Goal: Communication & Community: Ask a question

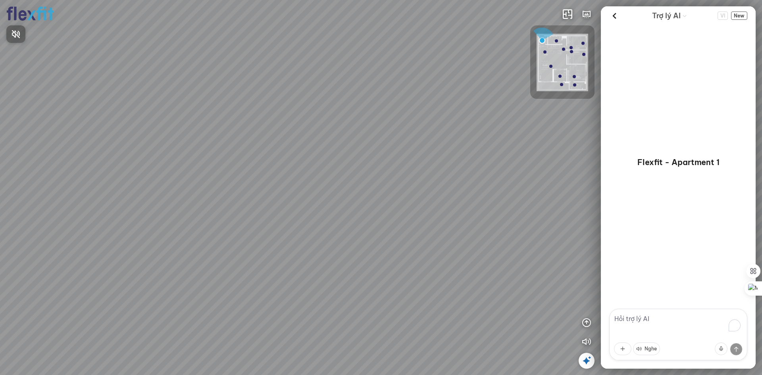
drag, startPoint x: 381, startPoint y: 95, endPoint x: 423, endPoint y: 85, distance: 43.5
click at [422, 84] on div at bounding box center [381, 187] width 762 height 375
drag, startPoint x: 241, startPoint y: 159, endPoint x: 422, endPoint y: 75, distance: 200.1
click at [420, 77] on div at bounding box center [381, 187] width 762 height 375
drag, startPoint x: 339, startPoint y: 83, endPoint x: 388, endPoint y: 68, distance: 51.1
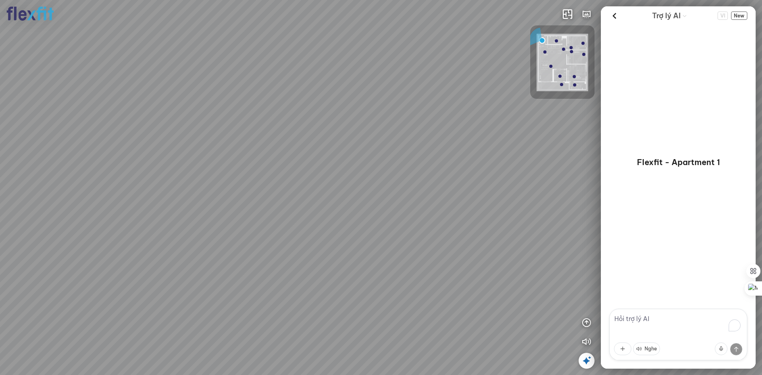
click at [379, 71] on div at bounding box center [381, 187] width 762 height 375
drag, startPoint x: 341, startPoint y: 107, endPoint x: 389, endPoint y: 92, distance: 49.8
click at [389, 92] on div at bounding box center [381, 187] width 762 height 375
click at [562, 83] on div at bounding box center [561, 84] width 3 height 3
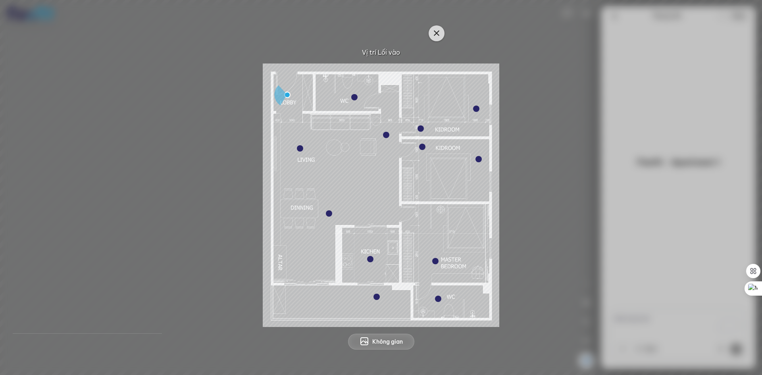
click at [440, 32] on icon "button" at bounding box center [437, 34] width 10 height 10
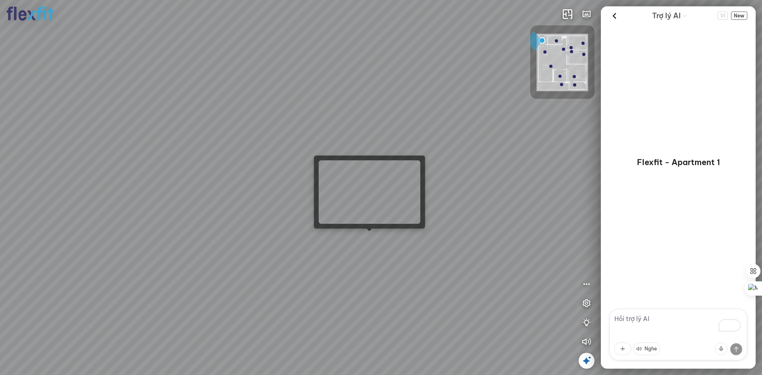
click at [370, 235] on div at bounding box center [381, 187] width 762 height 375
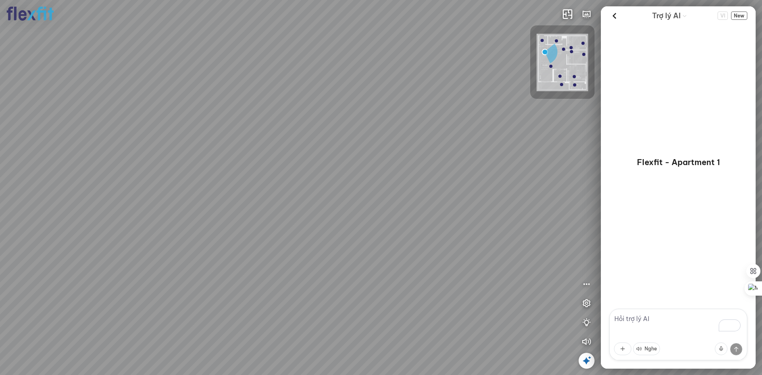
drag, startPoint x: 522, startPoint y: 198, endPoint x: 339, endPoint y: 198, distance: 183.0
click at [339, 197] on div "Ban công Bếp Phòng ngủ master Phòng ngủ Phòng ngủ" at bounding box center [381, 187] width 762 height 375
drag, startPoint x: 480, startPoint y: 202, endPoint x: 340, endPoint y: 208, distance: 140.3
click at [340, 208] on div "Ban công Bếp Phòng ngủ master Phòng ngủ Phòng ngủ" at bounding box center [381, 187] width 762 height 375
drag, startPoint x: 497, startPoint y: 220, endPoint x: 408, endPoint y: 219, distance: 88.9
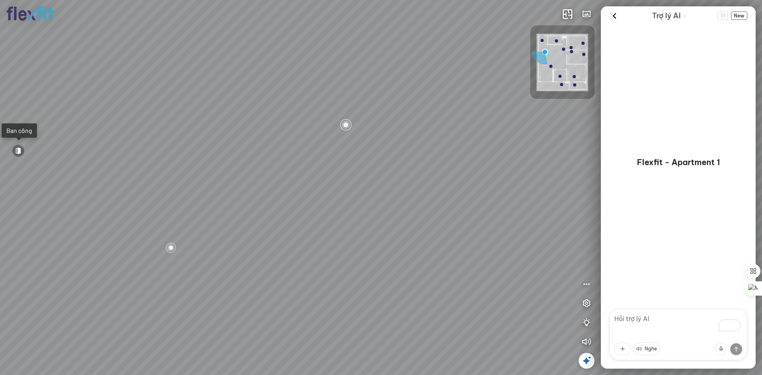
click at [397, 225] on div "Ban công Bếp Phòng ngủ master Phòng ngủ Phòng ngủ" at bounding box center [381, 187] width 762 height 375
drag, startPoint x: 453, startPoint y: 250, endPoint x: 321, endPoint y: 240, distance: 132.6
click at [321, 240] on div "Ban công Bếp Phòng ngủ master Phòng ngủ Phòng ngủ" at bounding box center [381, 187] width 762 height 375
drag, startPoint x: 520, startPoint y: 300, endPoint x: 322, endPoint y: 265, distance: 201.5
click at [337, 273] on div "Ban công Bếp Phòng ngủ master Phòng ngủ Phòng ngủ" at bounding box center [381, 187] width 762 height 375
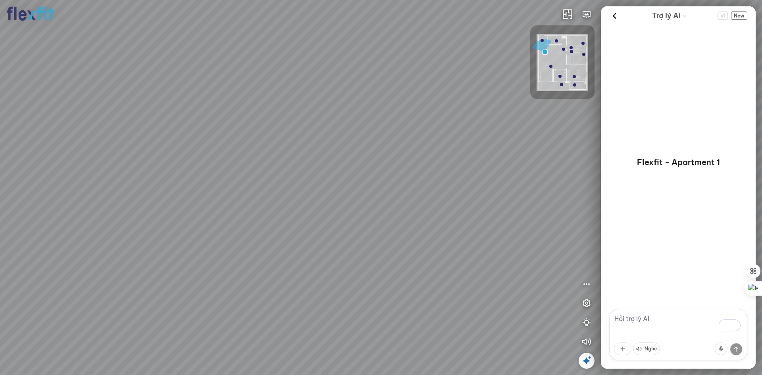
click at [319, 253] on div "Ban công Bếp Phòng ngủ master Phòng ngủ Phòng ngủ" at bounding box center [381, 187] width 762 height 375
drag, startPoint x: 401, startPoint y: 243, endPoint x: 391, endPoint y: 245, distance: 10.4
click at [391, 245] on div "Ban công Bếp Phòng ngủ master Phòng ngủ Phòng ngủ" at bounding box center [381, 187] width 762 height 375
click at [403, 252] on div "Ban công Bếp Phòng ngủ master Phòng ngủ Phòng ngủ" at bounding box center [381, 187] width 762 height 375
click at [347, 126] on div "Phòng ngủ" at bounding box center [336, 127] width 30 height 8
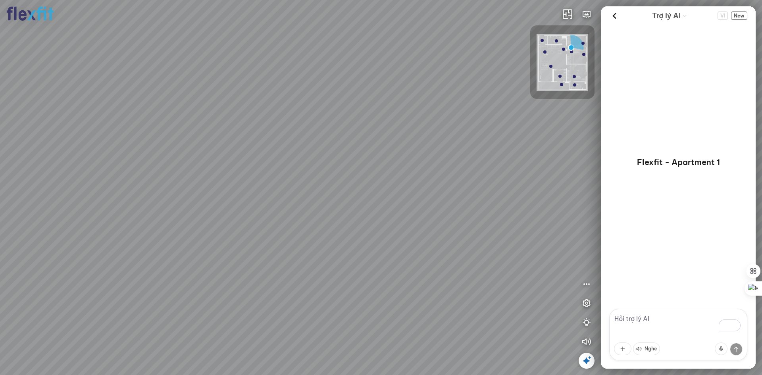
drag, startPoint x: 414, startPoint y: 194, endPoint x: 510, endPoint y: 162, distance: 101.5
click at [509, 162] on div at bounding box center [381, 187] width 762 height 375
drag, startPoint x: 298, startPoint y: 142, endPoint x: 320, endPoint y: 120, distance: 30.3
click at [314, 152] on div at bounding box center [381, 187] width 762 height 375
drag, startPoint x: 305, startPoint y: 122, endPoint x: 74, endPoint y: 96, distance: 232.4
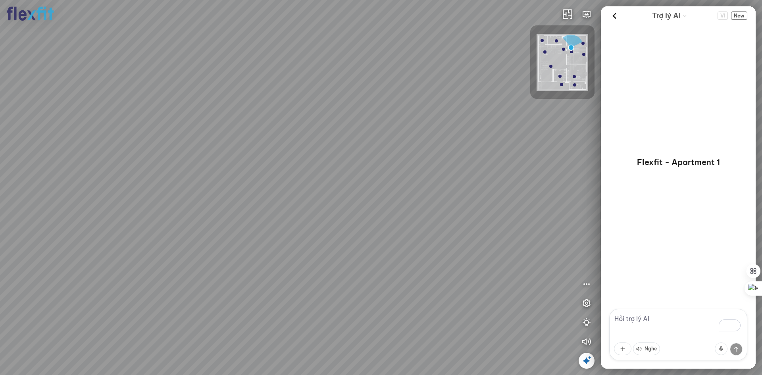
click at [74, 95] on div at bounding box center [381, 187] width 762 height 375
drag, startPoint x: 310, startPoint y: 115, endPoint x: 159, endPoint y: 113, distance: 150.8
click at [148, 106] on div at bounding box center [381, 187] width 762 height 375
drag, startPoint x: 283, startPoint y: 141, endPoint x: 392, endPoint y: 141, distance: 109.1
click at [24, 166] on div at bounding box center [381, 187] width 762 height 375
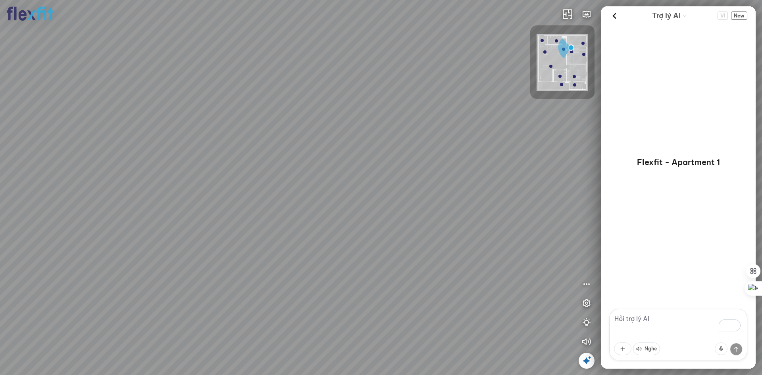
drag, startPoint x: 331, startPoint y: 150, endPoint x: 316, endPoint y: 149, distance: 14.7
click at [176, 156] on div at bounding box center [381, 187] width 762 height 375
drag, startPoint x: 202, startPoint y: 177, endPoint x: 253, endPoint y: 174, distance: 50.9
click at [171, 180] on div at bounding box center [381, 187] width 762 height 375
drag, startPoint x: 289, startPoint y: 152, endPoint x: 285, endPoint y: 237, distance: 85.8
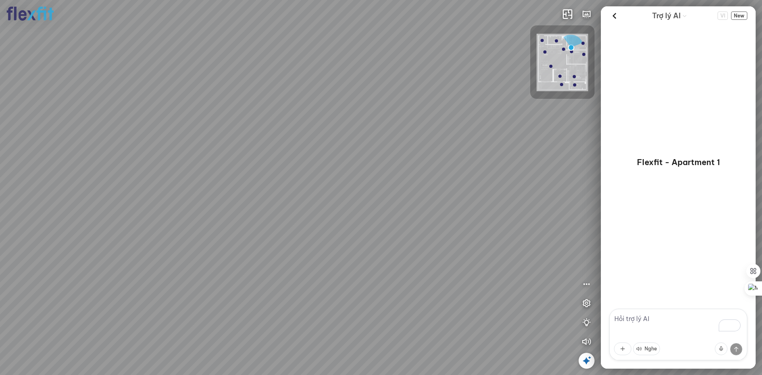
click at [284, 239] on div at bounding box center [381, 187] width 762 height 375
click at [560, 75] on div at bounding box center [559, 76] width 3 height 3
drag, startPoint x: 380, startPoint y: 163, endPoint x: 588, endPoint y: 159, distance: 208.4
click at [590, 159] on div at bounding box center [381, 187] width 762 height 375
drag, startPoint x: 497, startPoint y: 69, endPoint x: 503, endPoint y: 63, distance: 9.0
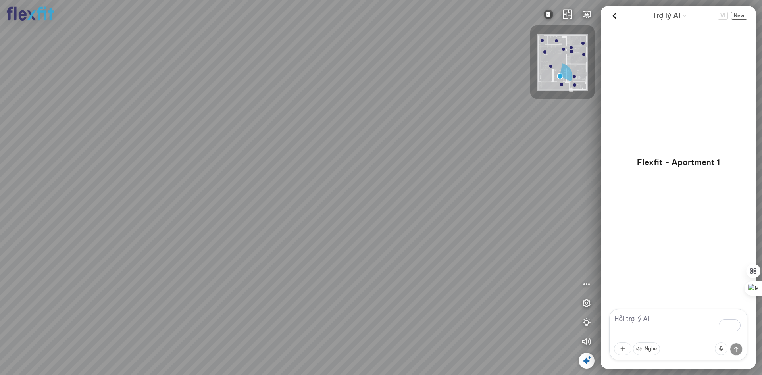
click at [502, 65] on div at bounding box center [381, 187] width 762 height 375
drag, startPoint x: 329, startPoint y: 148, endPoint x: 294, endPoint y: 233, distance: 91.6
click at [295, 234] on div at bounding box center [381, 187] width 762 height 375
click at [545, 49] on img at bounding box center [563, 63] width 52 height 58
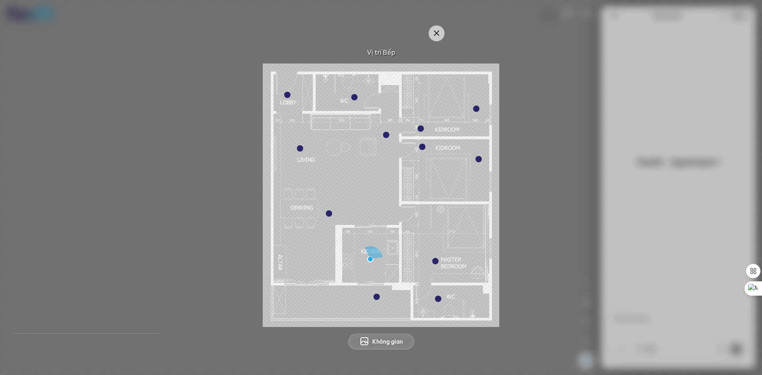
click at [423, 147] on div at bounding box center [422, 147] width 6 height 6
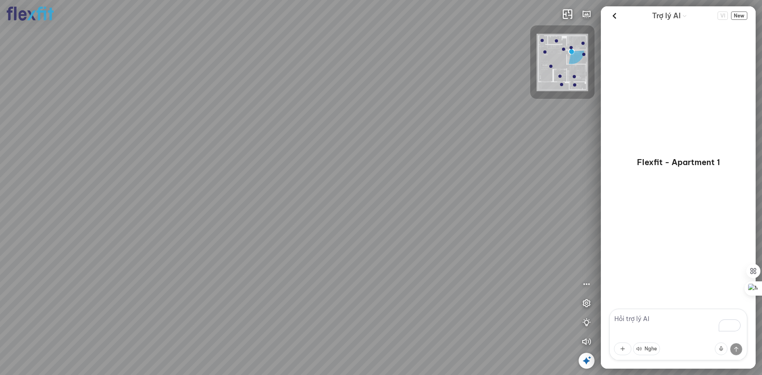
drag, startPoint x: 422, startPoint y: 121, endPoint x: 223, endPoint y: 159, distance: 202.9
click at [225, 152] on div "Phòng khách" at bounding box center [381, 187] width 762 height 375
drag, startPoint x: 418, startPoint y: 152, endPoint x: 353, endPoint y: 173, distance: 68.0
click at [353, 173] on div "Phòng khách" at bounding box center [381, 187] width 762 height 375
click at [583, 75] on img at bounding box center [563, 63] width 52 height 58
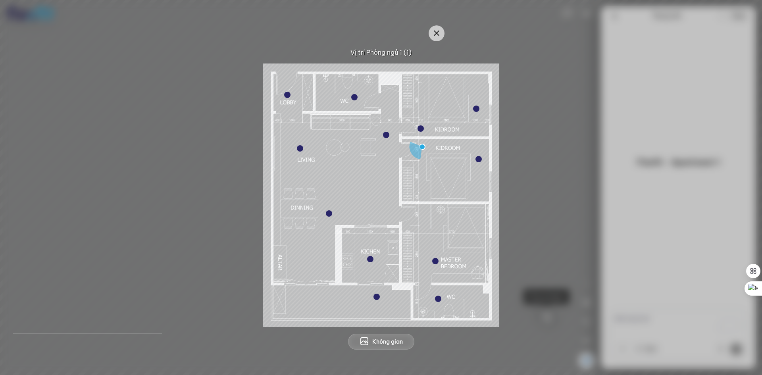
click at [436, 263] on div at bounding box center [435, 261] width 6 height 6
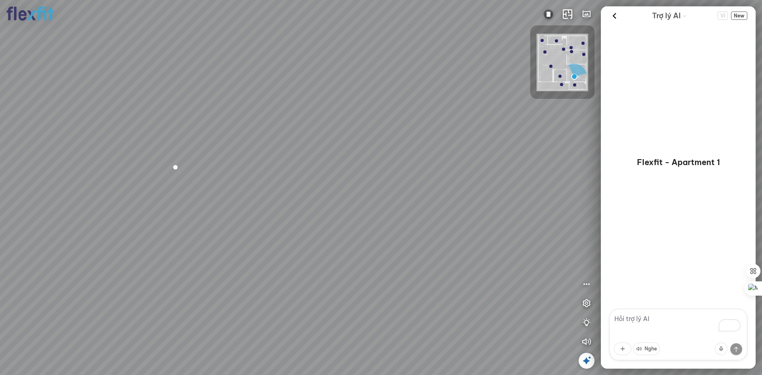
drag, startPoint x: 447, startPoint y: 222, endPoint x: 310, endPoint y: 202, distance: 138.8
click at [279, 197] on div "Phòng khách Phòng tắm" at bounding box center [381, 187] width 762 height 375
drag, startPoint x: 348, startPoint y: 313, endPoint x: 337, endPoint y: 317, distance: 11.1
click at [339, 317] on div "Phòng khách Phòng tắm" at bounding box center [381, 187] width 762 height 375
drag, startPoint x: 266, startPoint y: 221, endPoint x: 145, endPoint y: 179, distance: 127.5
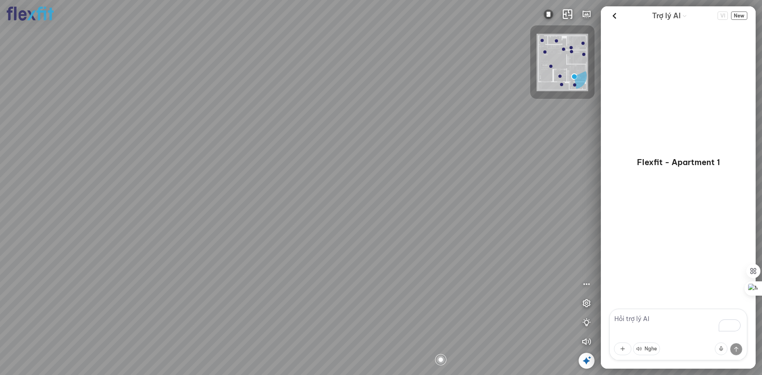
click at [154, 180] on div "Phòng khách Phòng tắm" at bounding box center [381, 187] width 762 height 375
drag, startPoint x: 343, startPoint y: 211, endPoint x: 129, endPoint y: 192, distance: 214.3
click at [131, 192] on div "Phòng khách Phòng tắm" at bounding box center [381, 187] width 762 height 375
drag, startPoint x: 338, startPoint y: 194, endPoint x: 208, endPoint y: 201, distance: 130.0
click at [208, 199] on div "Phòng khách Phòng tắm" at bounding box center [381, 187] width 762 height 375
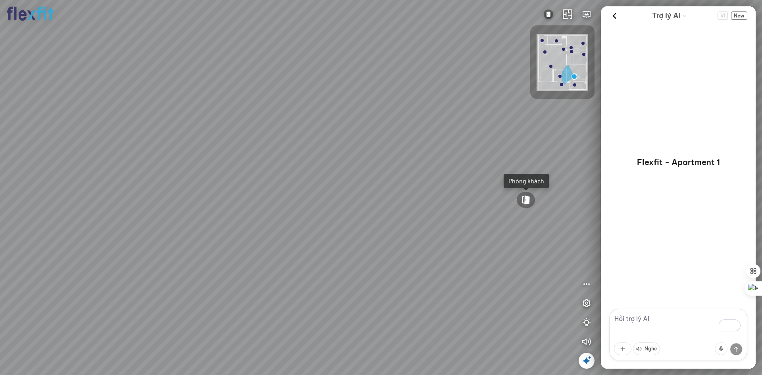
drag, startPoint x: 339, startPoint y: 187, endPoint x: 314, endPoint y: 247, distance: 65.3
click at [314, 247] on div "Phòng khách Phòng tắm" at bounding box center [381, 187] width 762 height 375
click at [545, 51] on div at bounding box center [544, 51] width 3 height 3
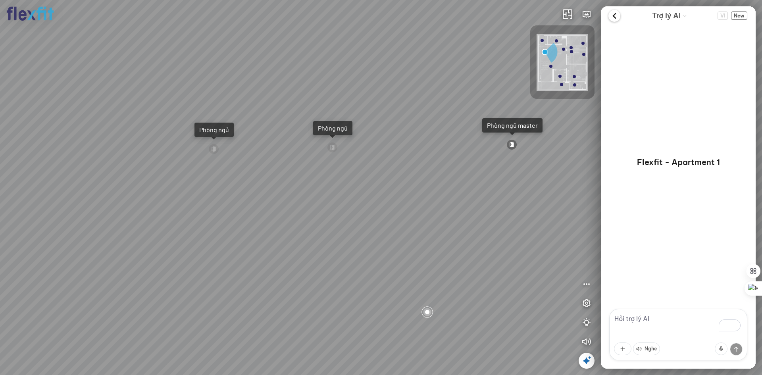
click at [615, 17] on icon at bounding box center [614, 16] width 12 height 12
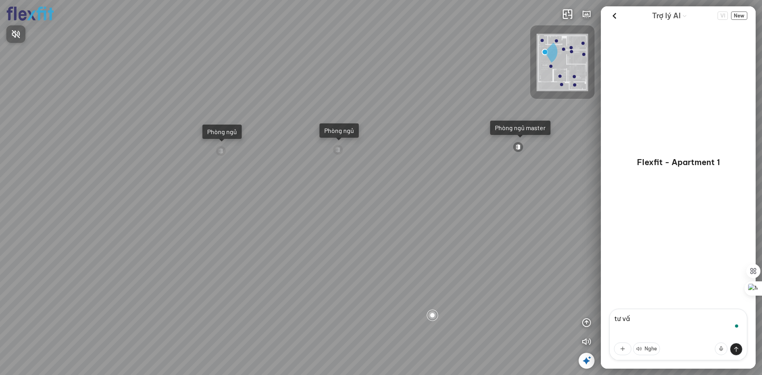
type textarea "tư vấn"
drag, startPoint x: 476, startPoint y: 154, endPoint x: 404, endPoint y: 147, distance: 72.6
click at [404, 147] on div at bounding box center [381, 187] width 762 height 375
drag, startPoint x: 465, startPoint y: 115, endPoint x: 433, endPoint y: 135, distance: 38.5
click at [435, 133] on div "Ban công Bếp Phòng ngủ master Phòng ngủ Phòng ngủ" at bounding box center [381, 187] width 762 height 375
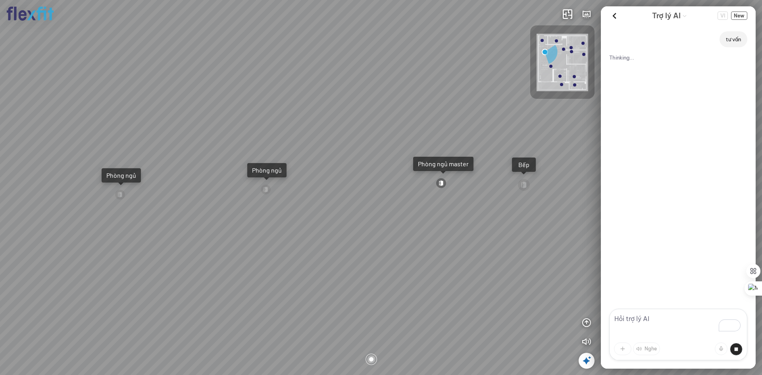
drag, startPoint x: 481, startPoint y: 133, endPoint x: 399, endPoint y: 160, distance: 86.5
click at [403, 158] on div "Ban công Bếp Phòng ngủ master Phòng ngủ Phòng ngủ" at bounding box center [381, 187] width 762 height 375
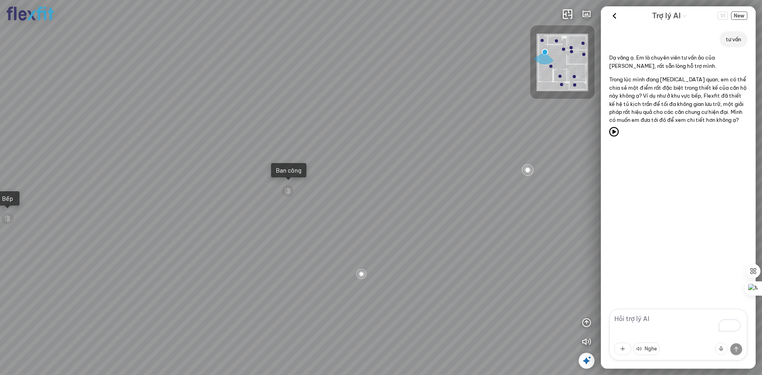
drag, startPoint x: 445, startPoint y: 189, endPoint x: 265, endPoint y: 143, distance: 185.6
click at [265, 143] on div "Ban công Bếp Phòng ngủ master Phòng ngủ Phòng ngủ" at bounding box center [381, 187] width 762 height 375
drag, startPoint x: 477, startPoint y: 216, endPoint x: 425, endPoint y: 196, distance: 55.3
click at [425, 196] on div "Ban công Bếp Phòng ngủ master Phòng ngủ Phòng ngủ" at bounding box center [381, 187] width 762 height 375
click at [662, 318] on textarea "To enrich screen reader interactions, please activate Accessibility in Grammarl…" at bounding box center [678, 335] width 138 height 52
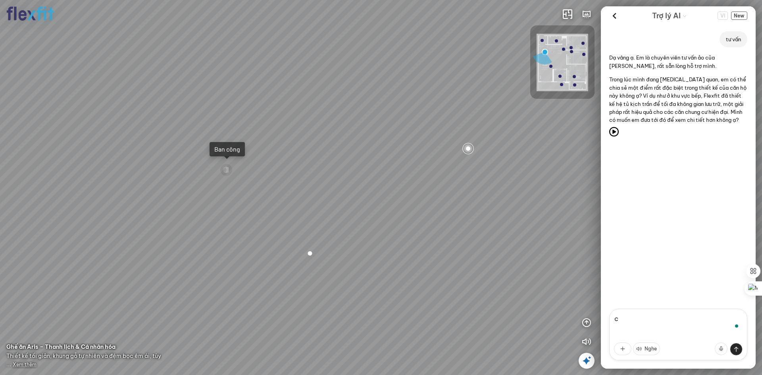
type textarea "có"
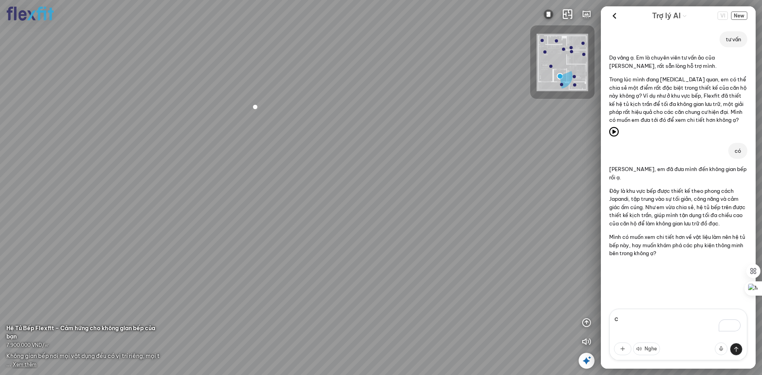
type textarea "có"
drag, startPoint x: 426, startPoint y: 113, endPoint x: 268, endPoint y: 129, distance: 159.6
click at [268, 129] on div at bounding box center [381, 187] width 762 height 375
drag, startPoint x: 424, startPoint y: 100, endPoint x: 433, endPoint y: 94, distance: 11.2
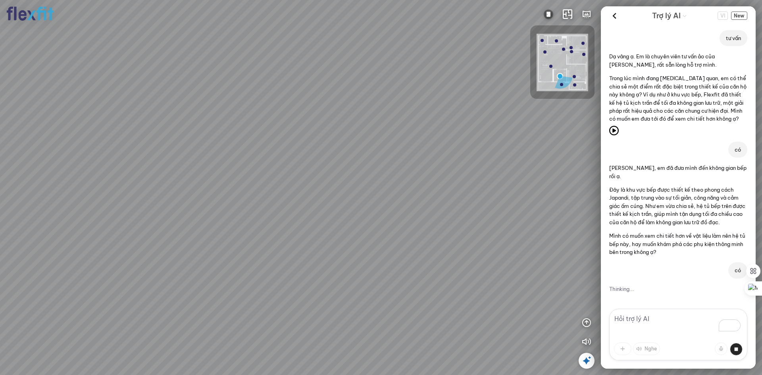
click at [433, 94] on div at bounding box center [381, 187] width 762 height 375
drag, startPoint x: 242, startPoint y: 191, endPoint x: 422, endPoint y: 115, distance: 195.1
click at [422, 115] on div at bounding box center [381, 187] width 762 height 375
drag, startPoint x: 390, startPoint y: 116, endPoint x: 318, endPoint y: 189, distance: 102.4
click at [320, 187] on div at bounding box center [381, 187] width 762 height 375
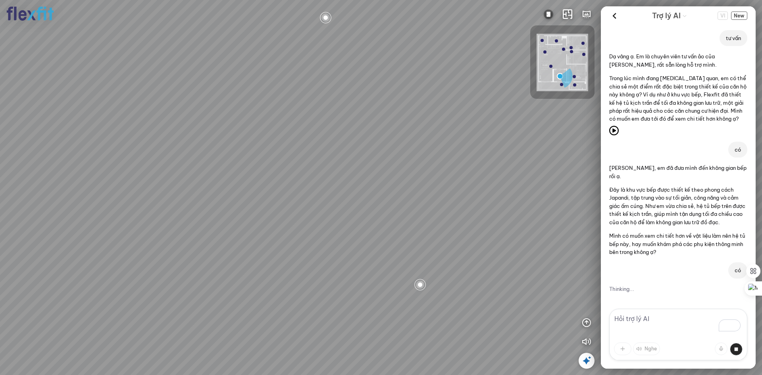
scroll to position [30, 0]
drag, startPoint x: 383, startPoint y: 202, endPoint x: 373, endPoint y: 209, distance: 11.9
click at [381, 208] on div at bounding box center [381, 187] width 762 height 375
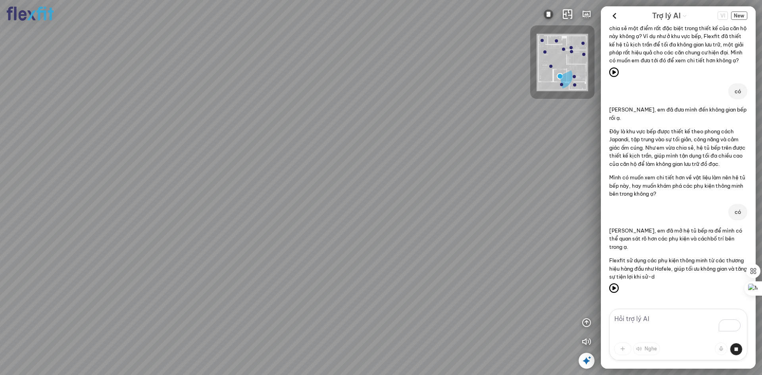
drag, startPoint x: 328, startPoint y: 177, endPoint x: 250, endPoint y: 193, distance: 79.0
click at [250, 193] on div at bounding box center [381, 187] width 762 height 375
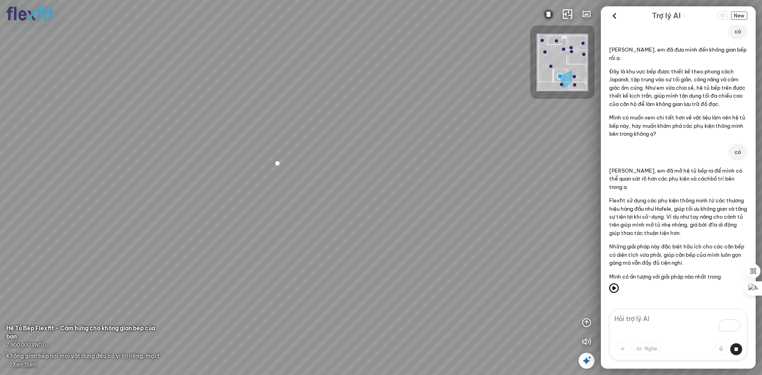
scroll to position [131, 0]
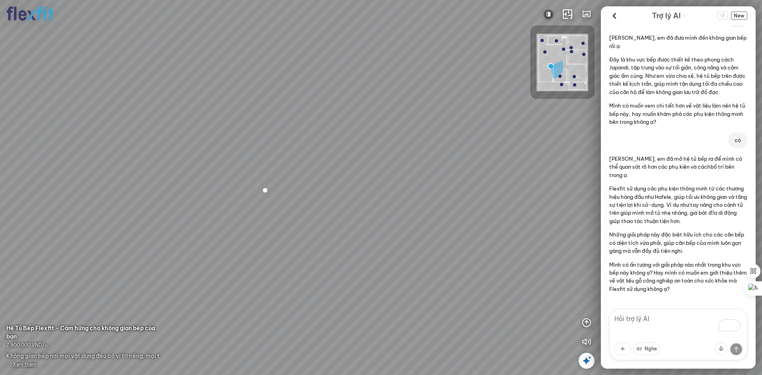
click at [673, 326] on textarea "To enrich screen reader interactions, please activate Accessibility in Grammarl…" at bounding box center [678, 335] width 138 height 52
type textarea "tư vấn a 1 căn 60m2 smartcity"
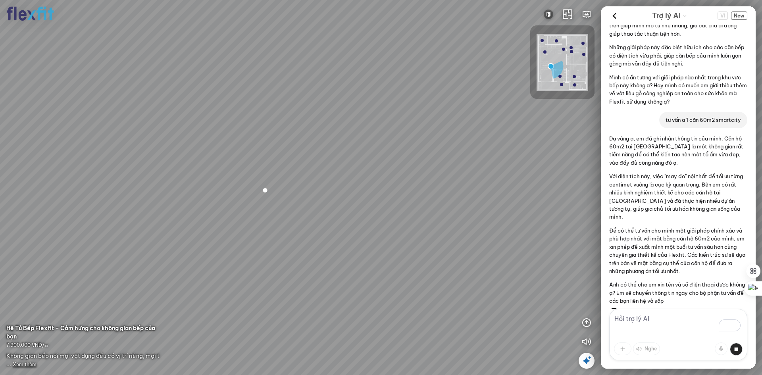
scroll to position [343, 0]
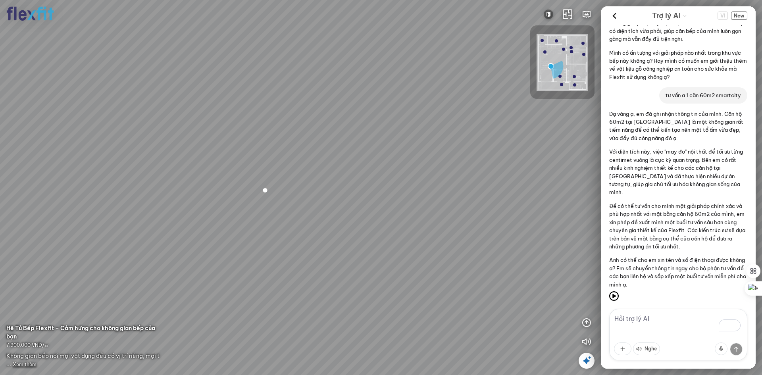
click at [682, 314] on textarea "To enrich screen reader interactions, please activate Accessibility in Grammarl…" at bounding box center [678, 335] width 138 height 52
type textarea "0123456789"
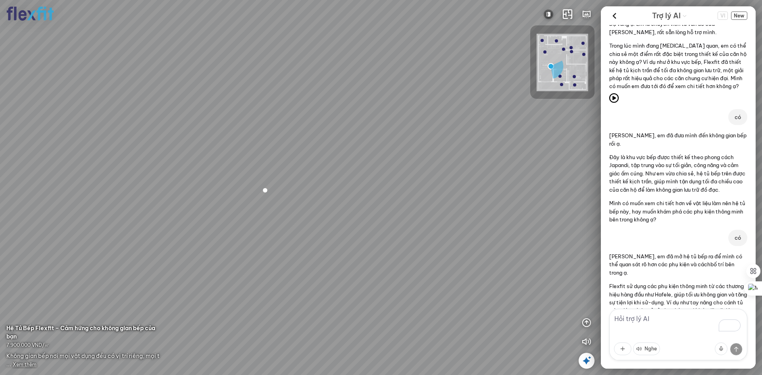
scroll to position [0, 0]
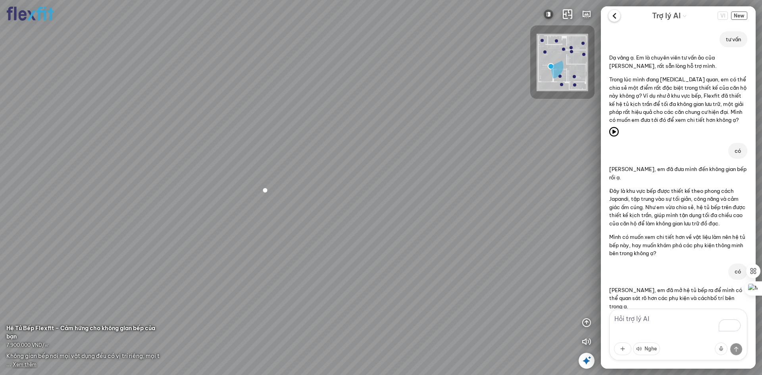
click at [617, 19] on icon at bounding box center [614, 16] width 12 height 12
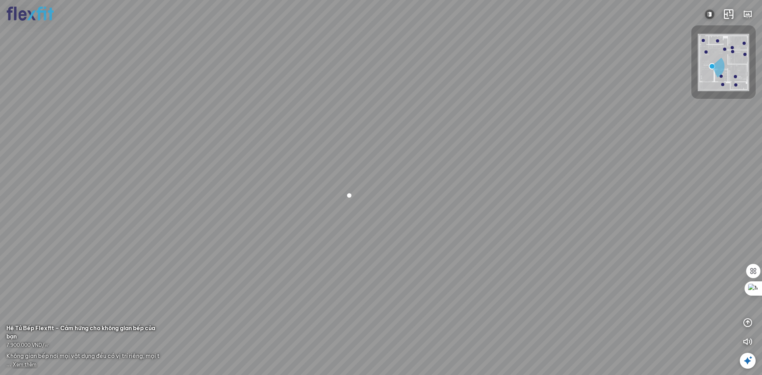
click at [746, 360] on icon at bounding box center [748, 361] width 10 height 10
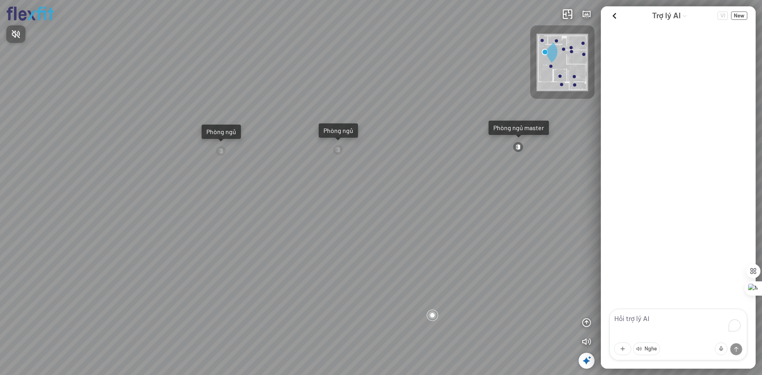
scroll to position [425, 0]
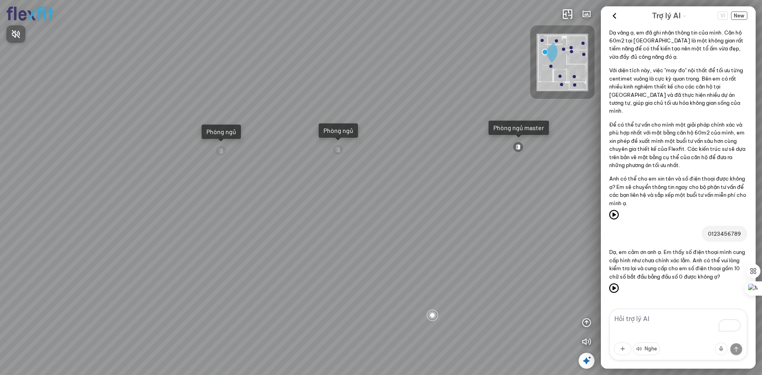
click at [742, 16] on div at bounding box center [381, 187] width 762 height 375
click at [739, 15] on span "New" at bounding box center [739, 16] width 16 height 8
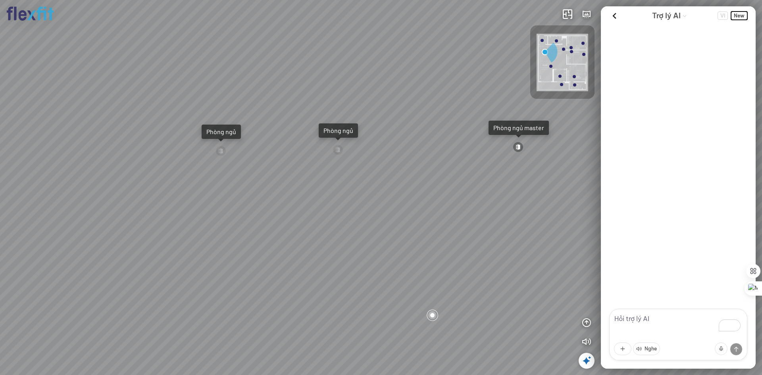
scroll to position [0, 0]
drag, startPoint x: 511, startPoint y: 51, endPoint x: 531, endPoint y: 63, distance: 23.1
click at [511, 52] on div "Ban công Bếp Phòng ngủ master Phòng ngủ Phòng ngủ" at bounding box center [381, 187] width 762 height 375
click at [644, 323] on textarea "To enrich screen reader interactions, please activate Accessibility in Grammarl…" at bounding box center [678, 335] width 138 height 52
drag, startPoint x: 534, startPoint y: 231, endPoint x: 404, endPoint y: 198, distance: 134.0
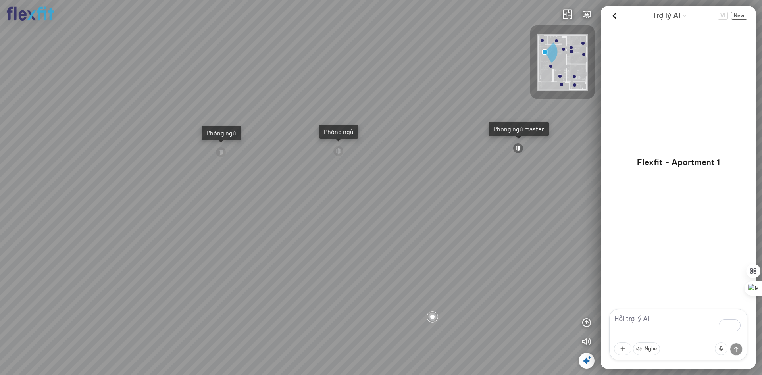
click at [406, 198] on div "Ban công Bếp Phòng ngủ master Phòng ngủ Phòng ngủ" at bounding box center [381, 187] width 762 height 375
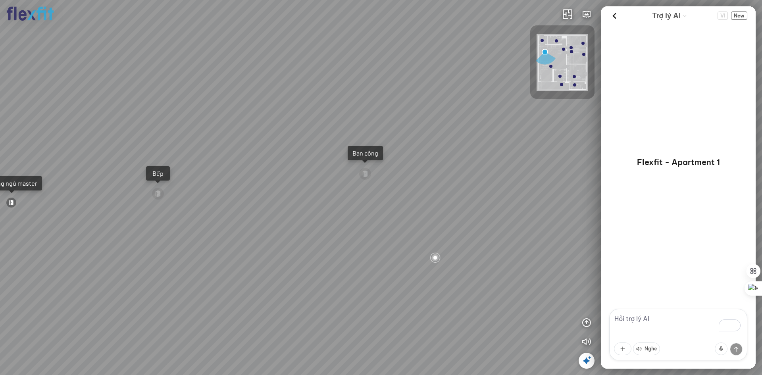
drag, startPoint x: 462, startPoint y: 208, endPoint x: 342, endPoint y: 303, distance: 153.1
click at [342, 303] on div "Ban công Bếp Phòng ngủ master Phòng ngủ Phòng ngủ" at bounding box center [381, 187] width 762 height 375
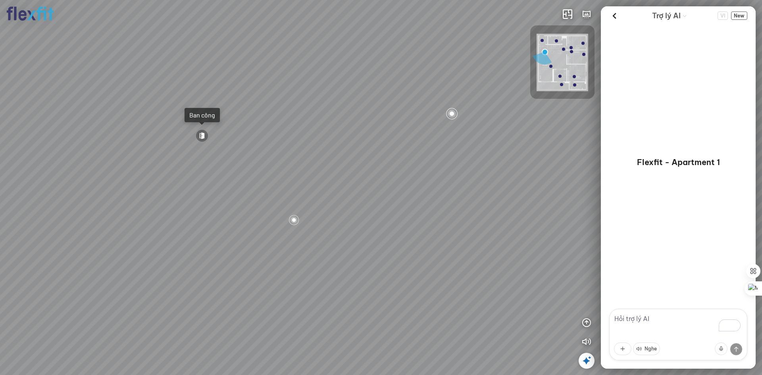
drag, startPoint x: 403, startPoint y: 243, endPoint x: 368, endPoint y: 238, distance: 36.1
click at [368, 238] on div "Ban công Bếp Phòng ngủ master Phòng ngủ Phòng ngủ" at bounding box center [381, 187] width 762 height 375
click at [676, 323] on textarea "To enrich screen reader interactions, please activate Accessibility in Grammarl…" at bounding box center [678, 335] width 138 height 52
type textarea "tư vấn"
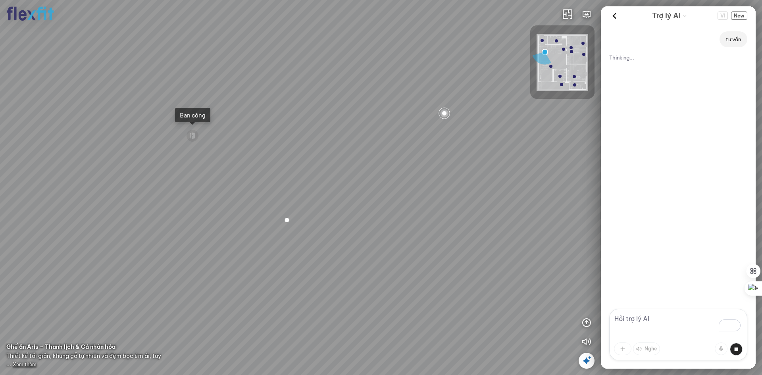
click at [643, 321] on textarea "To enrich screen reader interactions, please activate Accessibility in Grammarl…" at bounding box center [678, 335] width 138 height 52
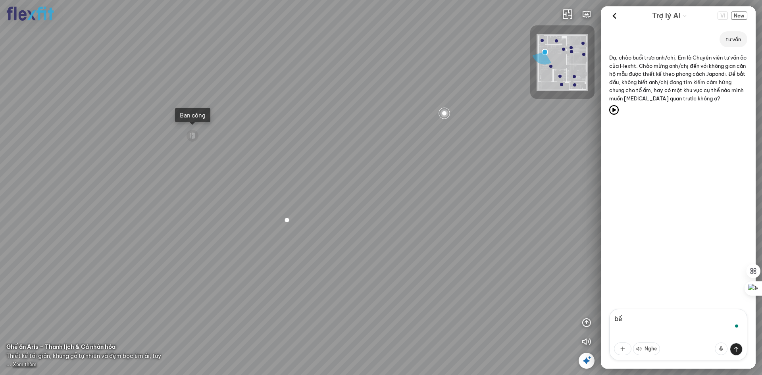
type textarea "bếp"
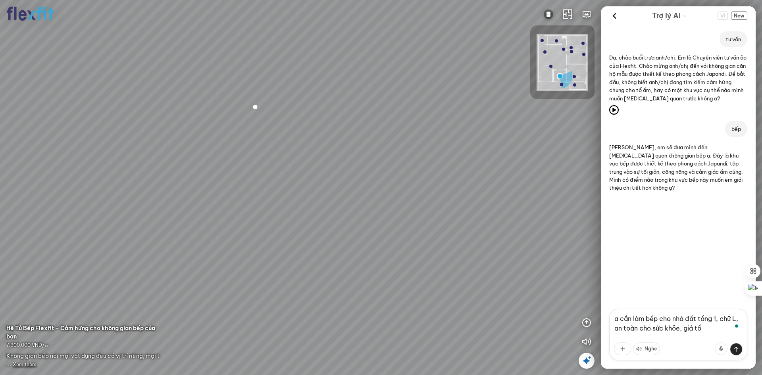
type textarea "a cần làm bếp cho nhà đất tầng 1, chữ L, an toàn cho sức khỏe, giá tốt"
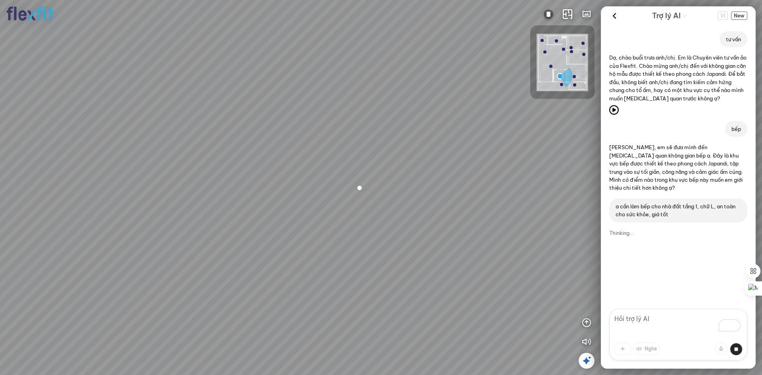
drag, startPoint x: 430, startPoint y: 173, endPoint x: 527, endPoint y: 246, distance: 121.5
click at [527, 246] on div at bounding box center [381, 187] width 762 height 375
drag, startPoint x: 387, startPoint y: 275, endPoint x: 381, endPoint y: 128, distance: 147.4
click at [381, 137] on div at bounding box center [381, 187] width 762 height 375
drag, startPoint x: 427, startPoint y: 210, endPoint x: 209, endPoint y: 226, distance: 218.9
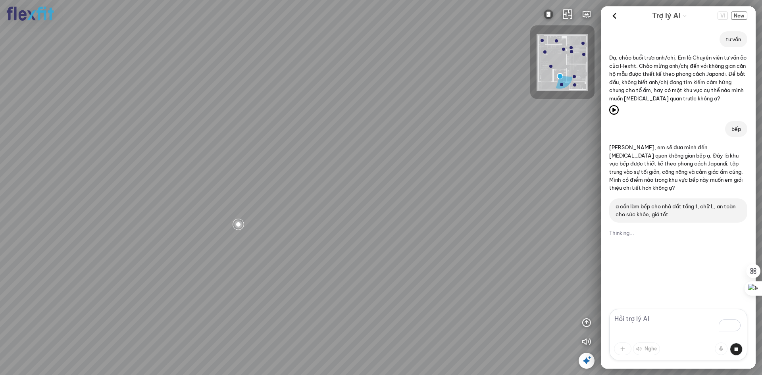
click at [209, 226] on div at bounding box center [381, 187] width 762 height 375
drag, startPoint x: 292, startPoint y: 214, endPoint x: 340, endPoint y: 208, distance: 48.0
click at [229, 214] on div at bounding box center [381, 187] width 762 height 375
drag, startPoint x: 400, startPoint y: 225, endPoint x: 287, endPoint y: 197, distance: 115.8
click at [287, 197] on div at bounding box center [381, 187] width 762 height 375
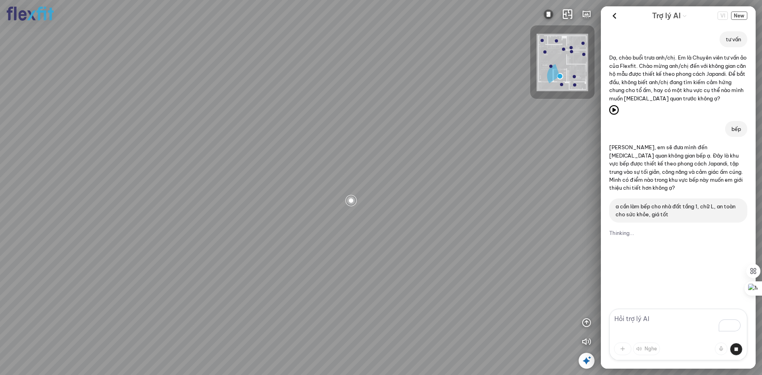
drag, startPoint x: 539, startPoint y: 202, endPoint x: 318, endPoint y: 164, distance: 223.6
click at [318, 164] on div at bounding box center [381, 187] width 762 height 375
drag, startPoint x: 375, startPoint y: 91, endPoint x: 361, endPoint y: 279, distance: 188.6
click at [347, 296] on div at bounding box center [381, 187] width 762 height 375
drag, startPoint x: 479, startPoint y: 299, endPoint x: 494, endPoint y: 333, distance: 37.2
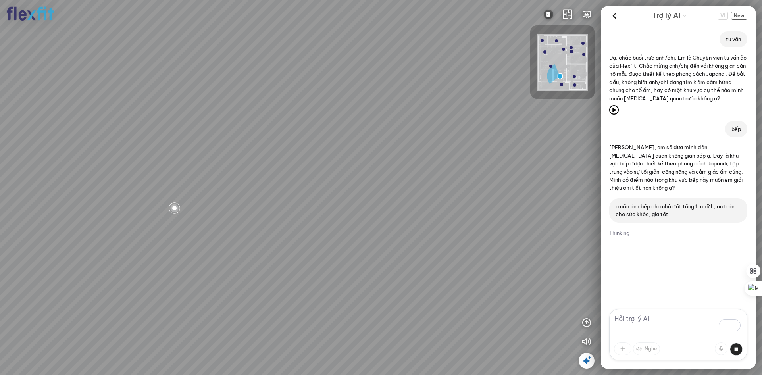
click at [494, 333] on div at bounding box center [381, 187] width 762 height 375
drag, startPoint x: 250, startPoint y: 235, endPoint x: 259, endPoint y: 141, distance: 94.4
click at [259, 141] on div at bounding box center [381, 187] width 762 height 375
drag, startPoint x: 468, startPoint y: 221, endPoint x: 355, endPoint y: 79, distance: 181.6
click at [355, 79] on div at bounding box center [381, 187] width 762 height 375
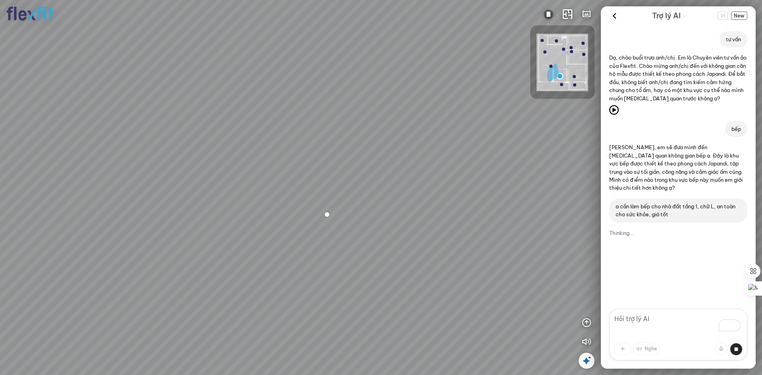
drag, startPoint x: 317, startPoint y: 208, endPoint x: 373, endPoint y: 156, distance: 76.6
click at [373, 156] on div at bounding box center [381, 187] width 762 height 375
click at [328, 214] on div at bounding box center [326, 214] width 13 height 13
click at [25, 364] on span "Xem thêm" at bounding box center [25, 365] width 24 height 6
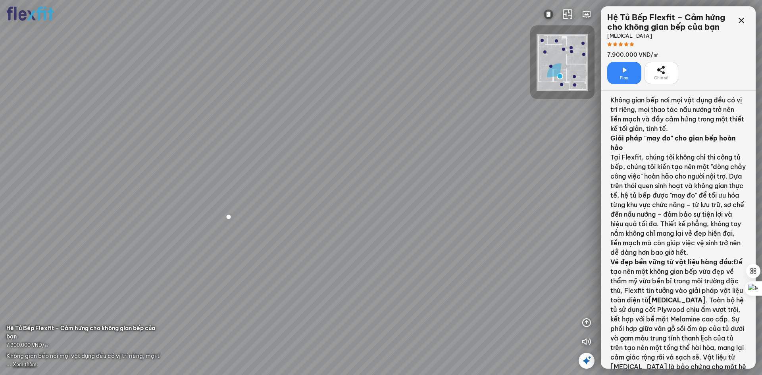
scroll to position [10991, 0]
click at [731, 31] on div "Hệ Tủ Bếp Flexfit – Cảm hứng cho không gian bếp của bạn" at bounding box center [670, 22] width 126 height 19
click at [749, 22] on div at bounding box center [741, 21] width 16 height 16
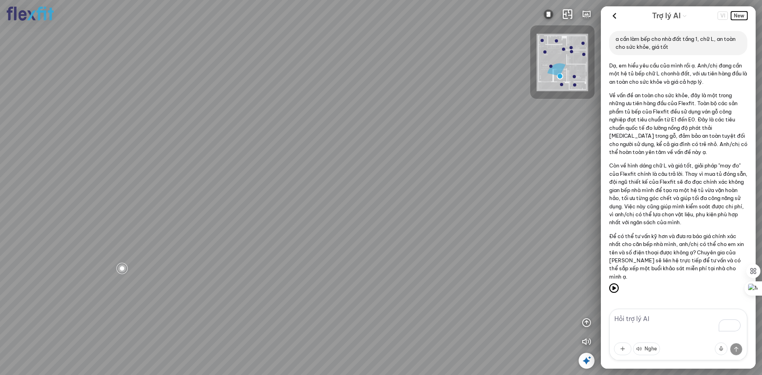
click at [739, 16] on span "New" at bounding box center [739, 16] width 16 height 8
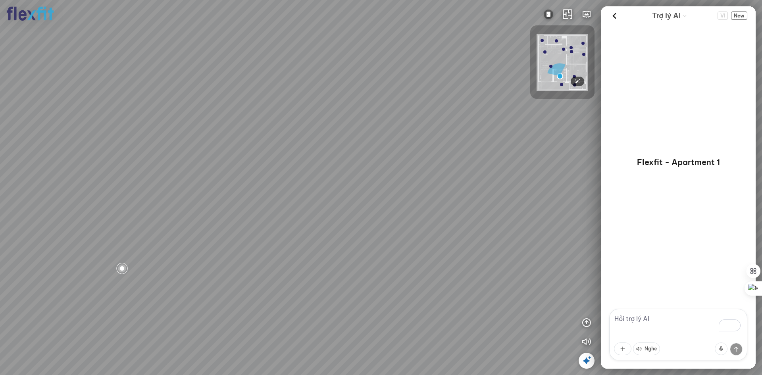
click at [545, 50] on img at bounding box center [563, 63] width 52 height 58
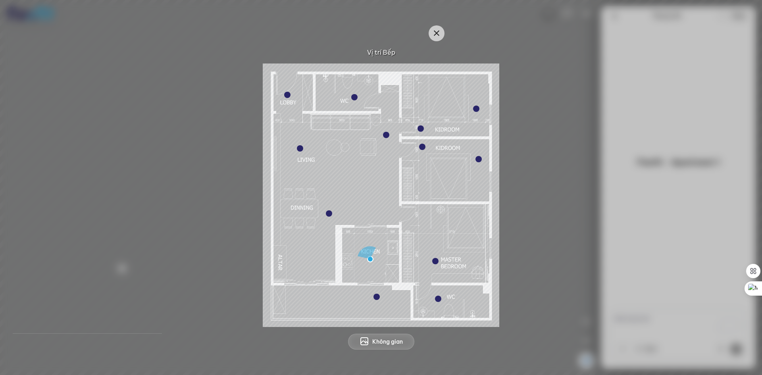
click at [299, 149] on div at bounding box center [300, 148] width 6 height 6
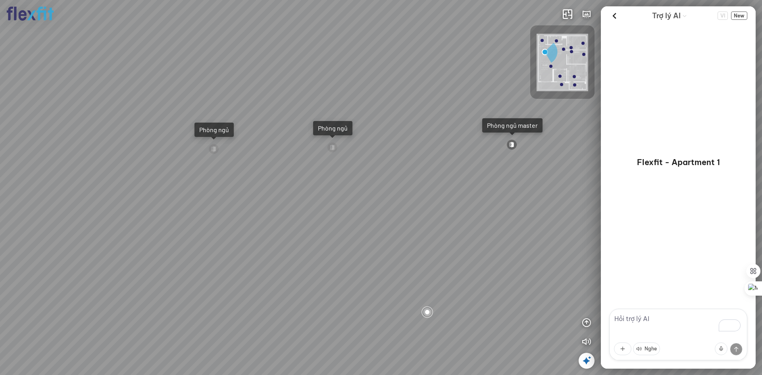
click at [652, 323] on textarea "To enrich screen reader interactions, please activate Accessibility in Grammarl…" at bounding box center [678, 335] width 138 height 52
type textarea "tư vấn"
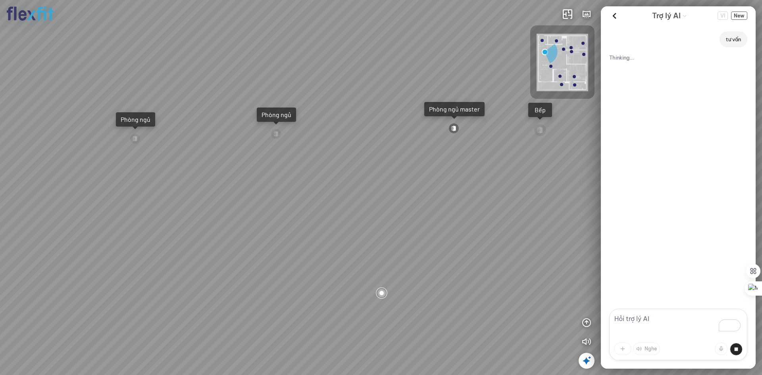
drag, startPoint x: 235, startPoint y: 186, endPoint x: 116, endPoint y: 157, distance: 122.6
click at [114, 157] on div "Ban công Bếp Phòng ngủ master Phòng ngủ Phòng ngủ" at bounding box center [381, 187] width 762 height 375
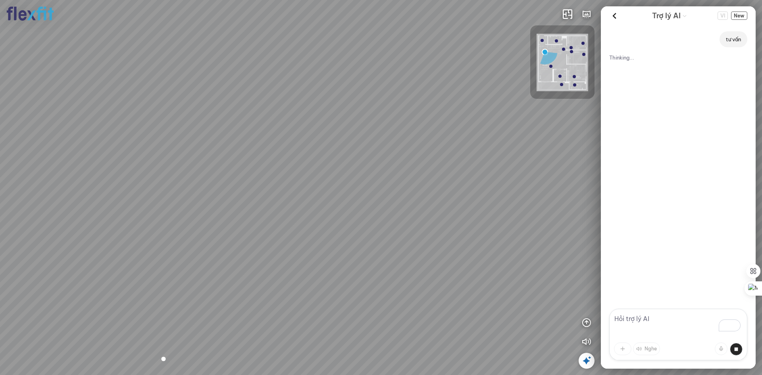
drag, startPoint x: 219, startPoint y: 179, endPoint x: 80, endPoint y: 201, distance: 141.3
click at [80, 201] on div "Ban công Bếp Phòng ngủ master Phòng ngủ Phòng ngủ" at bounding box center [381, 187] width 762 height 375
drag, startPoint x: 250, startPoint y: 199, endPoint x: 114, endPoint y: 183, distance: 136.3
click at [115, 184] on div "Ban công Bếp Phòng ngủ master Phòng ngủ Phòng ngủ" at bounding box center [381, 187] width 762 height 375
drag, startPoint x: 337, startPoint y: 195, endPoint x: 175, endPoint y: 236, distance: 167.5
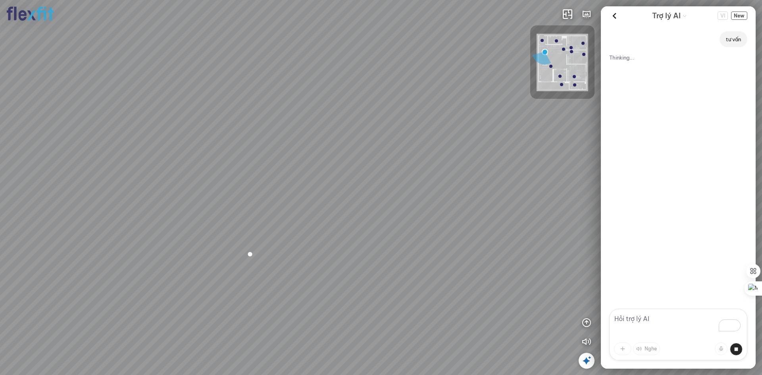
click at [175, 236] on div "Ban công Bếp Phòng ngủ master Phòng ngủ Phòng ngủ" at bounding box center [381, 187] width 762 height 375
drag, startPoint x: 387, startPoint y: 235, endPoint x: 152, endPoint y: 221, distance: 235.4
click at [157, 220] on div "Ban công Bếp Phòng ngủ master Phòng ngủ Phòng ngủ" at bounding box center [381, 187] width 762 height 375
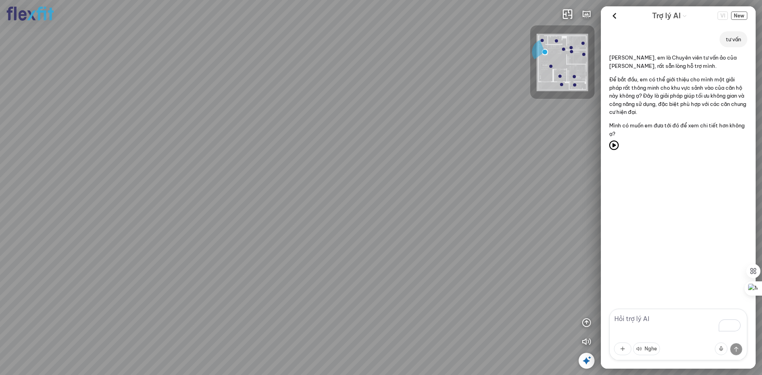
drag, startPoint x: 483, startPoint y: 290, endPoint x: 422, endPoint y: 331, distance: 73.6
click at [422, 331] on div "Ban công Bếp Phòng ngủ master Phòng ngủ Phòng ngủ" at bounding box center [381, 187] width 762 height 375
drag, startPoint x: 521, startPoint y: 302, endPoint x: 446, endPoint y: 302, distance: 74.6
click at [446, 302] on div "Ban công Bếp Phòng ngủ master Phòng ngủ Phòng ngủ" at bounding box center [381, 187] width 762 height 375
click at [654, 319] on textarea "To enrich screen reader interactions, please activate Accessibility in Grammarl…" at bounding box center [678, 335] width 138 height 52
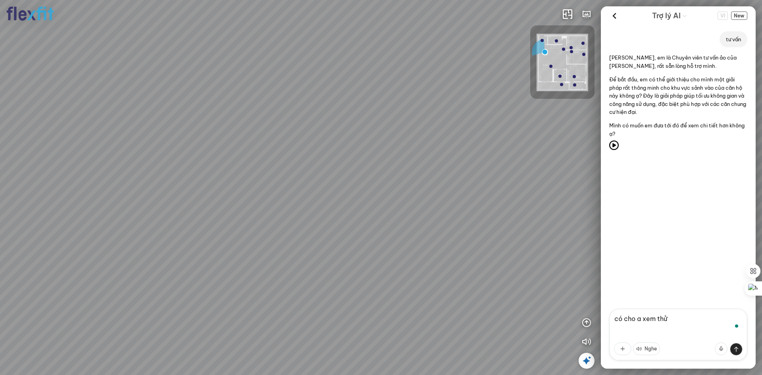
type textarea "có cho a xem thử"
click at [291, 141] on div "Ban công Bếp Phòng ngủ master Phòng ngủ Phòng ngủ" at bounding box center [381, 187] width 762 height 375
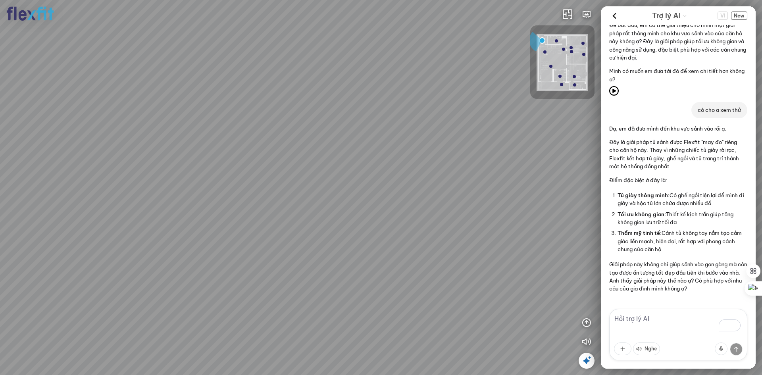
scroll to position [54, 0]
click at [668, 315] on textarea "To enrich screen reader interactions, please activate Accessibility in Grammarl…" at bounding box center [678, 335] width 138 height 52
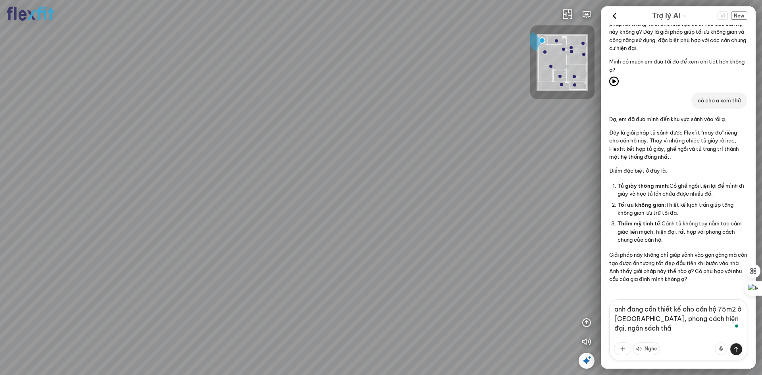
type textarea "anh đang cần thiết kế cho căn hộ 75m2 ở [GEOGRAPHIC_DATA], phong cách hiện đại,…"
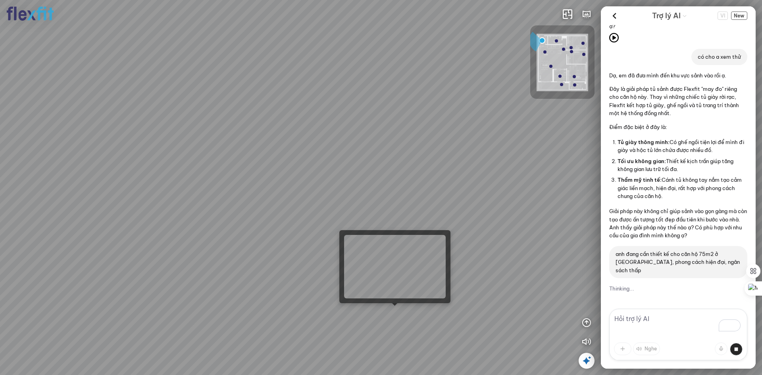
click at [393, 308] on div at bounding box center [395, 306] width 6 height 6
click at [397, 311] on div at bounding box center [381, 187] width 762 height 375
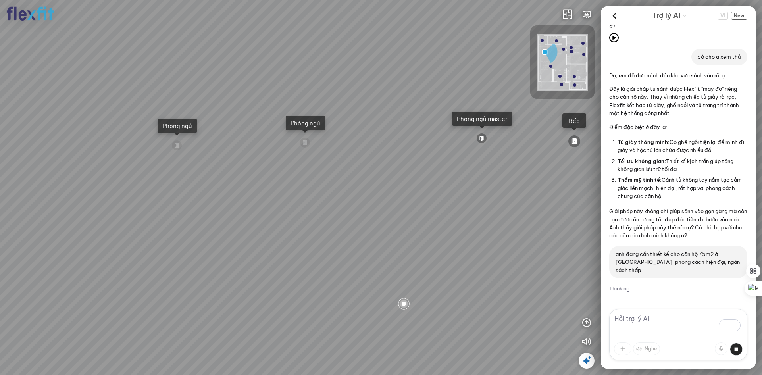
drag, startPoint x: 508, startPoint y: 212, endPoint x: 379, endPoint y: 208, distance: 129.0
click at [388, 205] on div "Ban công Bếp Phòng ngủ master Phòng ngủ Phòng ngủ" at bounding box center [381, 187] width 762 height 375
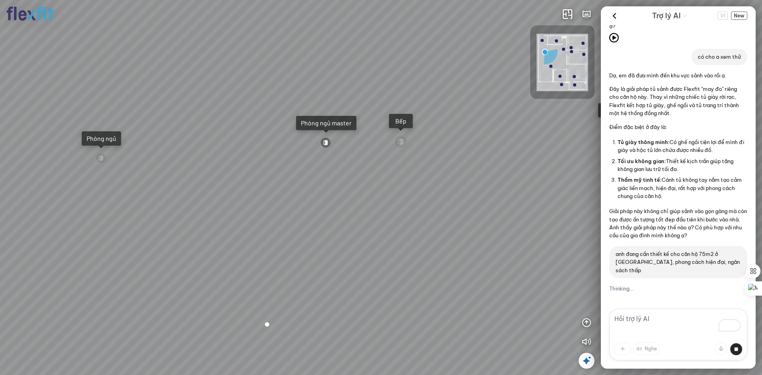
drag, startPoint x: 489, startPoint y: 236, endPoint x: 459, endPoint y: 239, distance: 30.7
click at [459, 239] on div "Ban công Bếp Phòng ngủ master Phòng ngủ Phòng ngủ" at bounding box center [381, 187] width 762 height 375
click at [323, 143] on div at bounding box center [325, 142] width 11 height 11
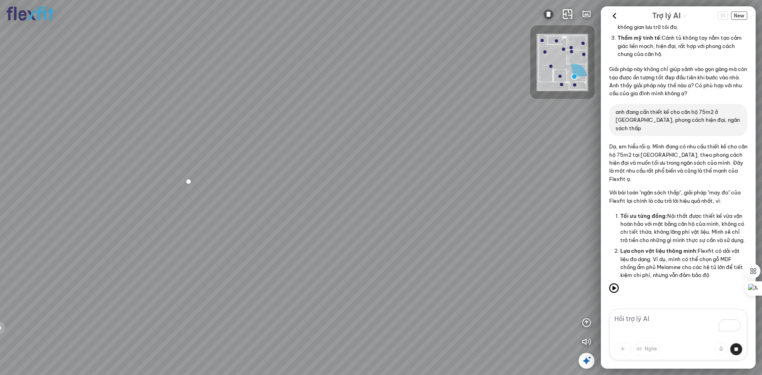
drag, startPoint x: 407, startPoint y: 173, endPoint x: 268, endPoint y: 188, distance: 139.8
click at [264, 189] on div "Phòng khách Phòng tắm" at bounding box center [381, 187] width 762 height 375
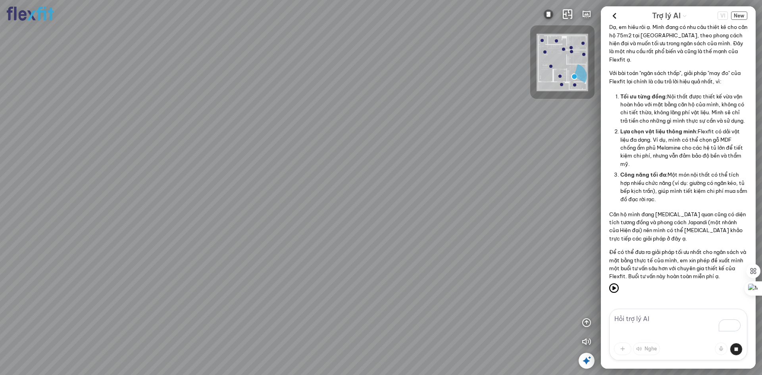
drag, startPoint x: 428, startPoint y: 195, endPoint x: 348, endPoint y: 196, distance: 79.4
click at [349, 196] on div "Phòng khách Phòng tắm" at bounding box center [381, 187] width 762 height 375
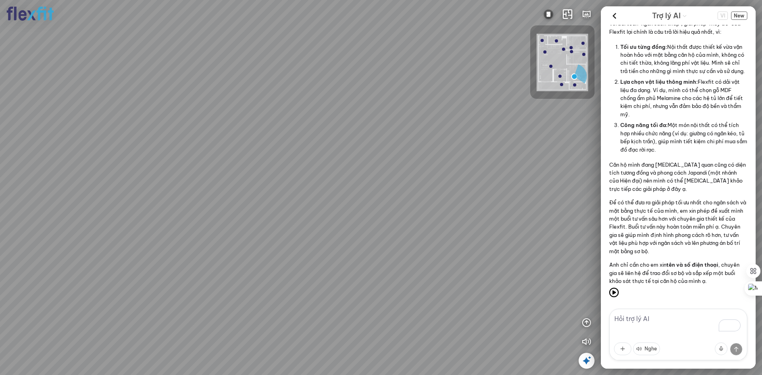
scroll to position [431, 0]
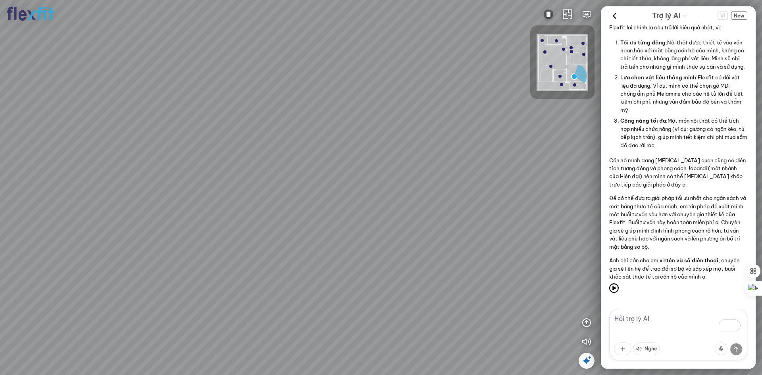
click at [691, 318] on textarea "To enrich screen reader interactions, please activate Accessibility in Grammarl…" at bounding box center [678, 335] width 138 height 52
type textarea "0123456789"
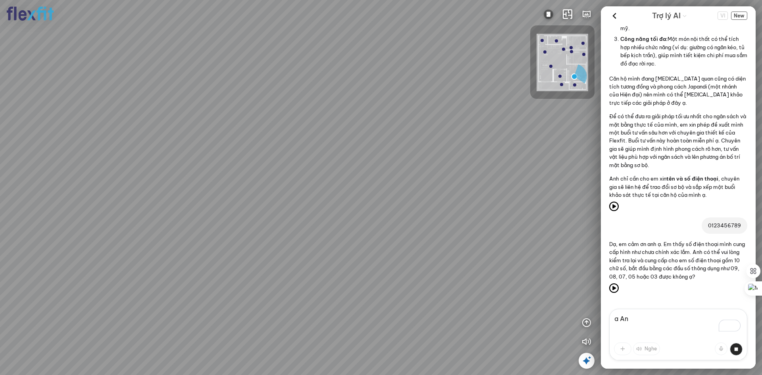
scroll to position [513, 0]
drag, startPoint x: 635, startPoint y: 316, endPoint x: 609, endPoint y: 310, distance: 27.2
click at [609, 310] on form "a An Nghe" at bounding box center [678, 339] width 155 height 60
type textarea "u"
type textarea "ư"
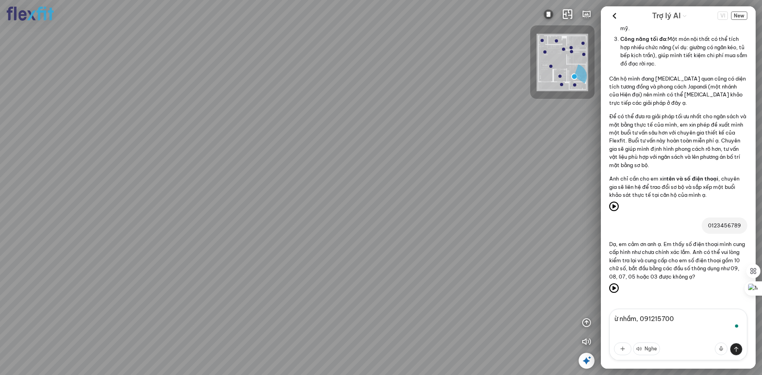
type textarea "ừ nhầm, 0912157000"
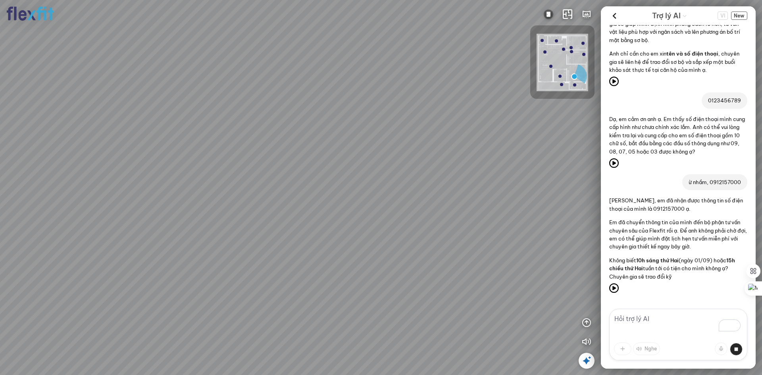
scroll to position [654, 0]
